Goal: Information Seeking & Learning: Check status

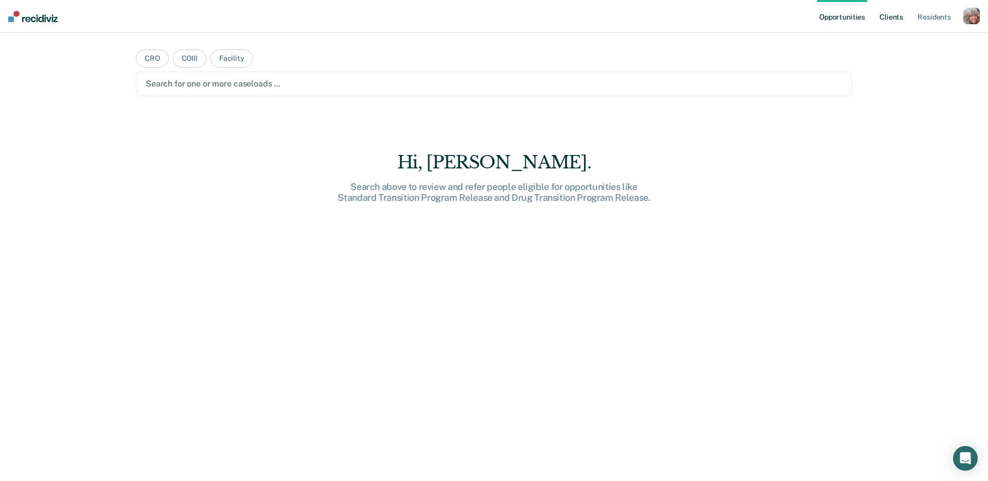
click at [893, 16] on link "Client s" at bounding box center [891, 16] width 28 height 33
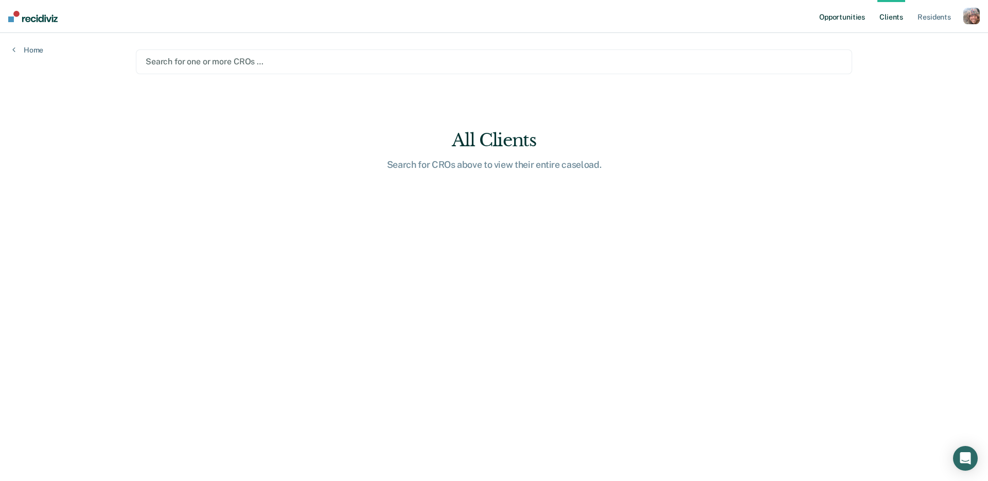
click at [841, 16] on link "Opportunities" at bounding box center [842, 16] width 50 height 33
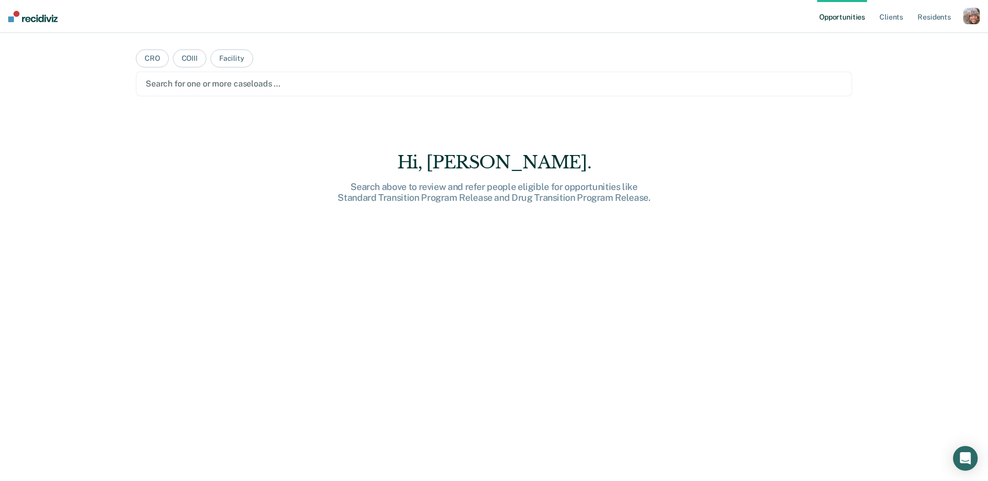
click at [970, 19] on div "button" at bounding box center [971, 16] width 16 height 16
click at [896, 40] on link "Profile" at bounding box center [930, 42] width 83 height 9
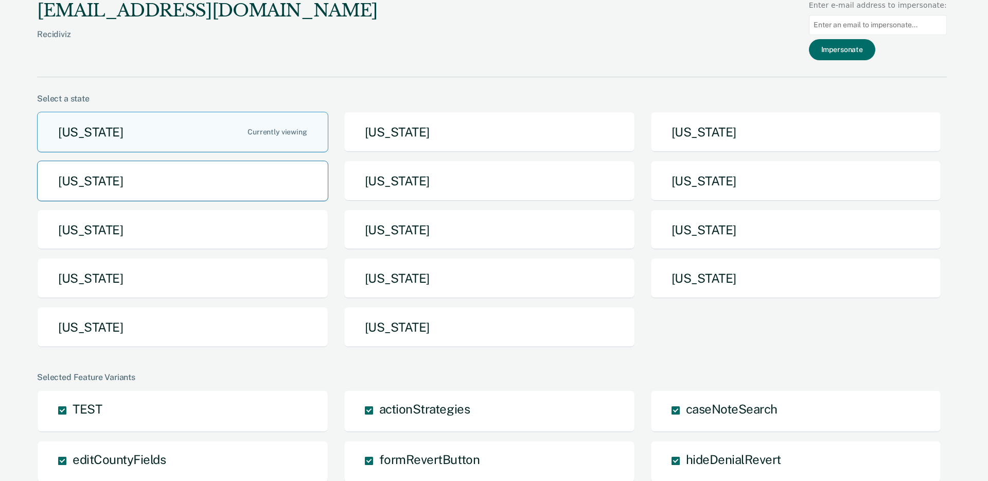
click at [263, 192] on button "[US_STATE]" at bounding box center [182, 181] width 291 height 41
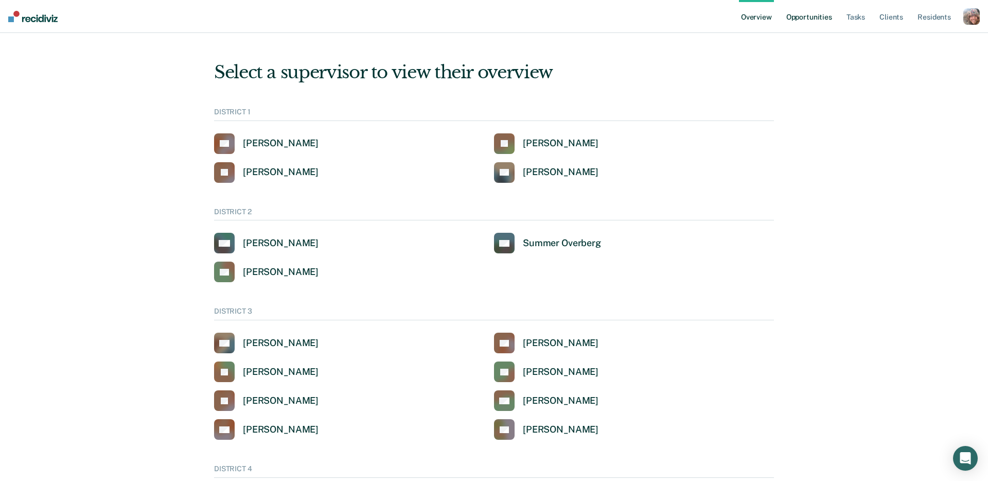
click at [804, 21] on link "Opportunities" at bounding box center [809, 16] width 50 height 33
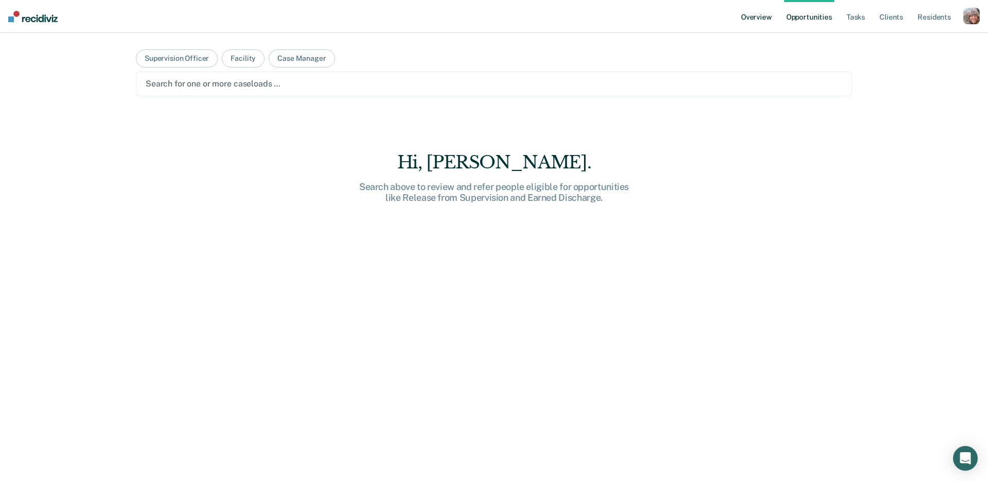
click at [762, 15] on link "Overview" at bounding box center [756, 16] width 35 height 33
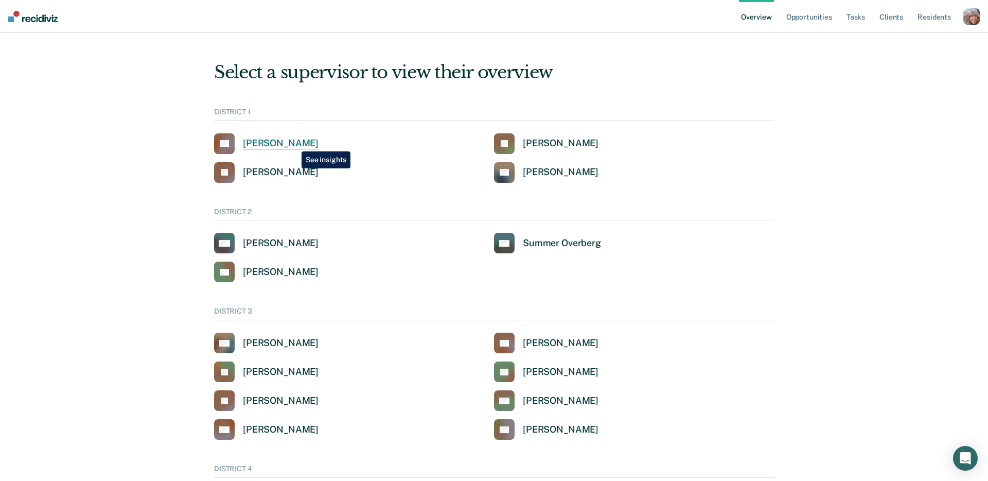
click at [293, 144] on div "[PERSON_NAME]" at bounding box center [281, 143] width 76 height 12
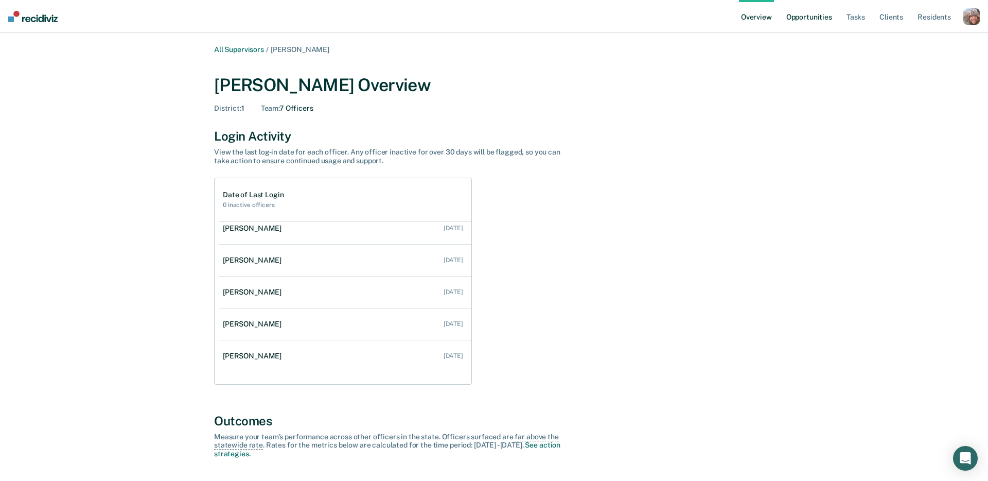
click at [807, 20] on link "Opportunities" at bounding box center [809, 16] width 50 height 33
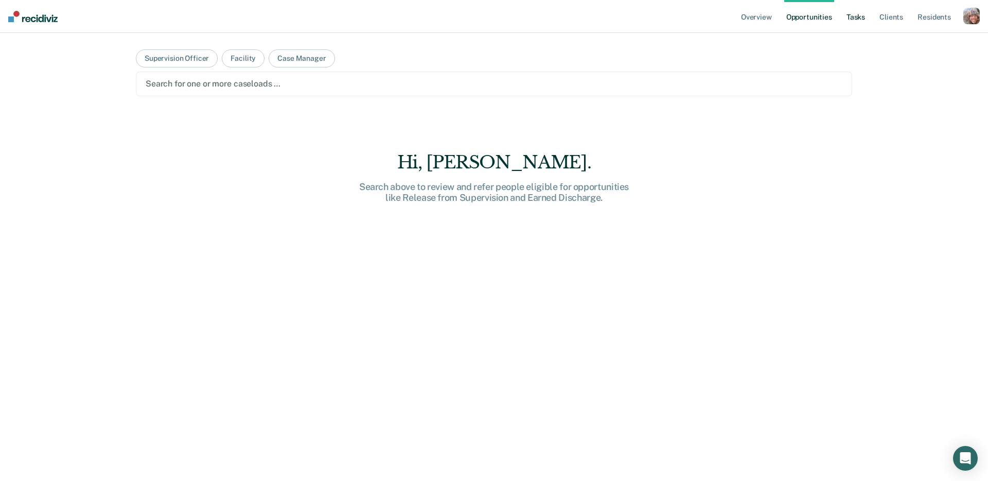
click at [858, 22] on link "Tasks" at bounding box center [855, 16] width 23 height 33
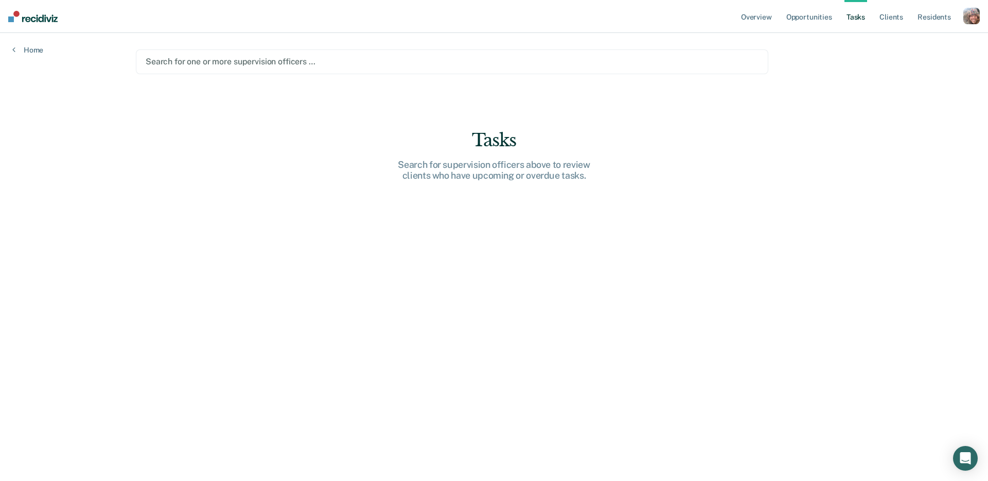
click at [592, 73] on div "Search for one or more supervision officers …" at bounding box center [452, 61] width 632 height 25
click at [934, 103] on div "Overview Opportunities Tasks Client s Resident s Profile Go to System-Level Tre…" at bounding box center [494, 240] width 988 height 481
click at [813, 19] on link "Opportunities" at bounding box center [809, 16] width 50 height 33
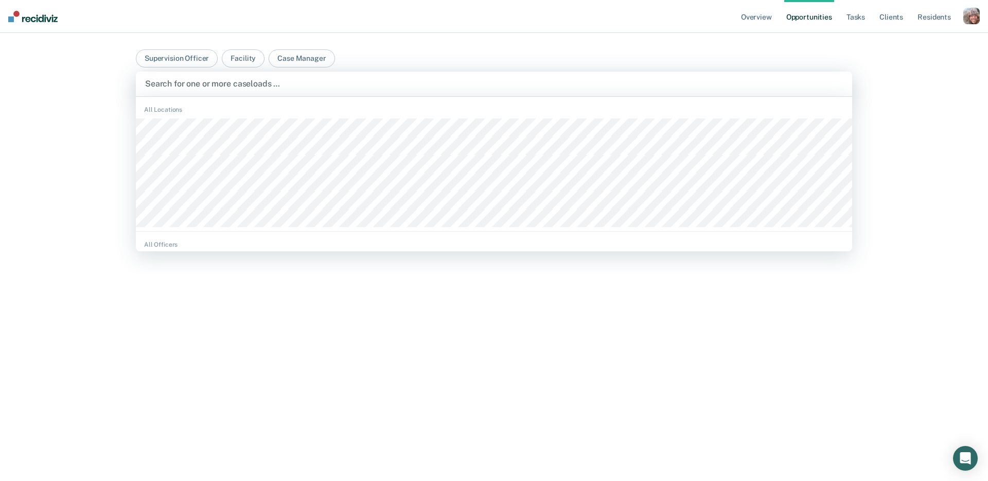
click at [361, 85] on div at bounding box center [494, 84] width 698 height 12
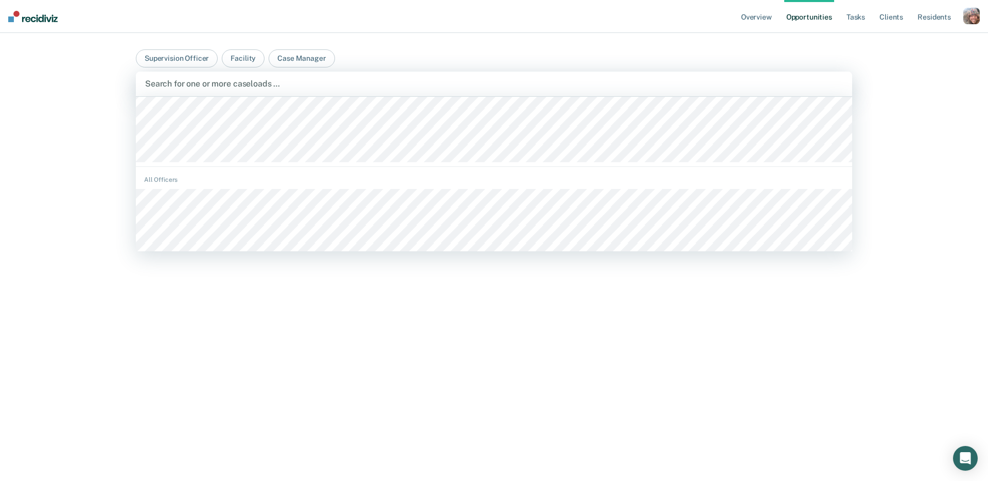
scroll to position [73, 0]
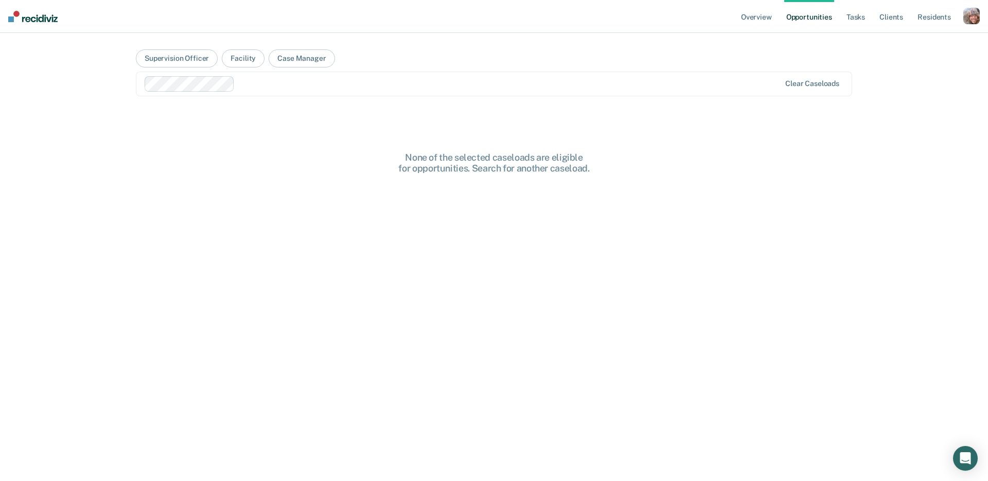
click at [254, 87] on div at bounding box center [509, 84] width 541 height 12
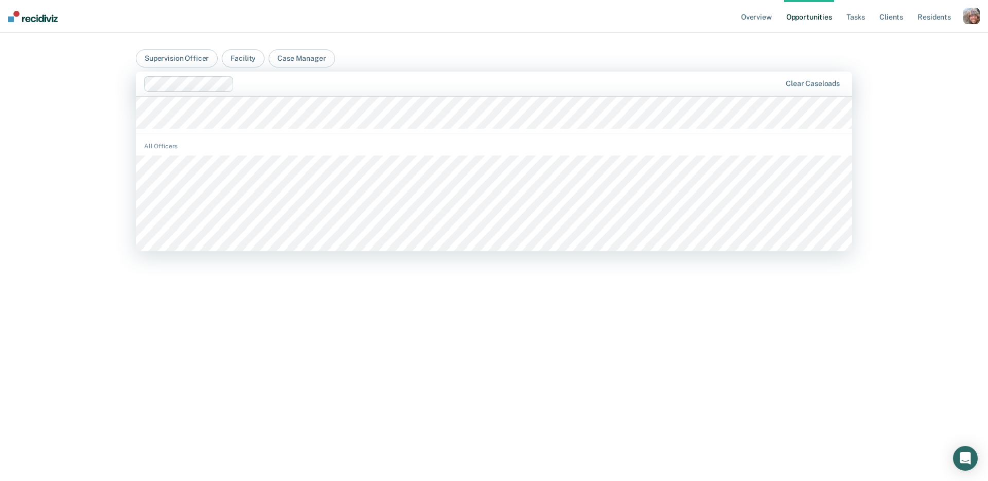
scroll to position [99, 0]
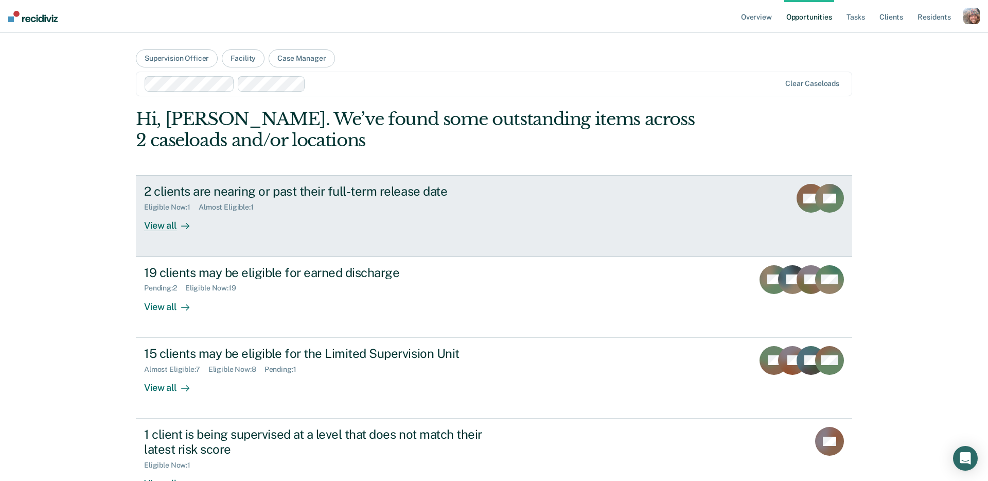
click at [401, 205] on div "Eligible Now : 1 Almost Eligible : 1" at bounding box center [324, 205] width 361 height 13
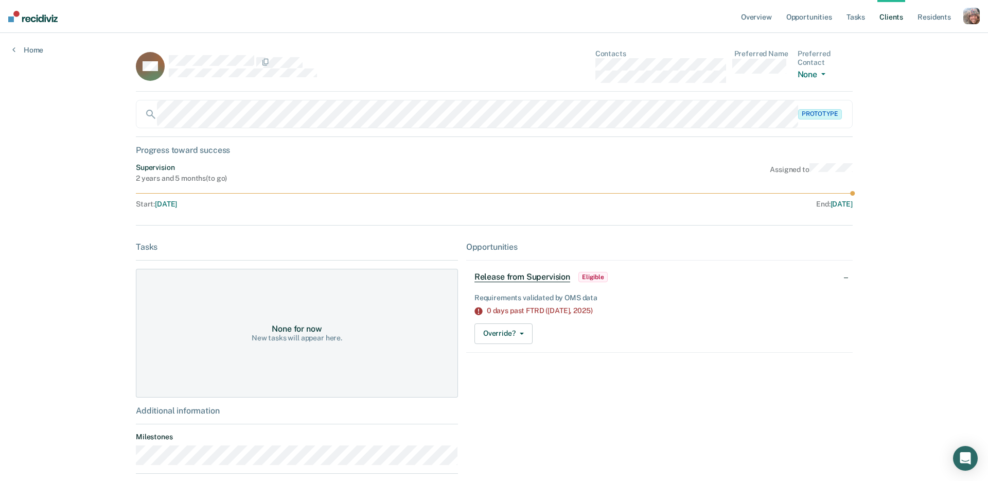
click at [917, 114] on div "Overview Opportunities Tasks Client s Resident s Profile Go to System-Level Tre…" at bounding box center [494, 312] width 988 height 624
drag, startPoint x: 899, startPoint y: 108, endPoint x: 835, endPoint y: 44, distance: 90.2
click at [896, 100] on div "Overview Opportunities Tasks Client s Resident s Profile Go to System-Level Tre…" at bounding box center [494, 312] width 988 height 624
click at [809, 17] on link "Opportunities" at bounding box center [809, 16] width 50 height 33
